Goal: Information Seeking & Learning: Learn about a topic

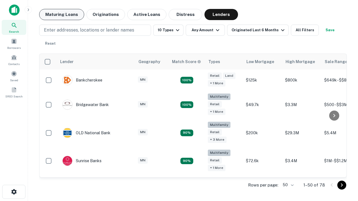
click at [62, 15] on button "Maturing Loans" at bounding box center [61, 14] width 45 height 11
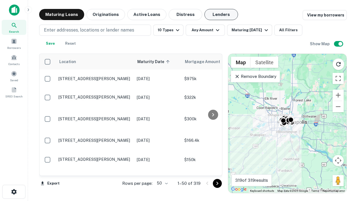
click at [221, 15] on button "Lenders" at bounding box center [222, 14] width 34 height 11
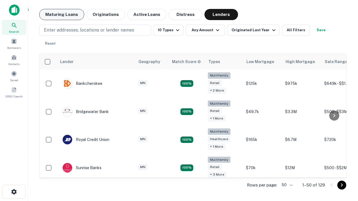
click at [62, 15] on button "Maturing Loans" at bounding box center [61, 14] width 45 height 11
